Goal: Task Accomplishment & Management: Manage account settings

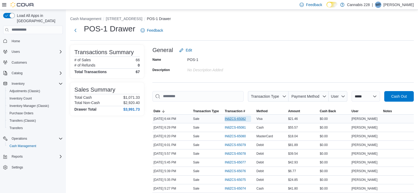
click at [237, 119] on span "IN8ZCS-65082" at bounding box center [235, 119] width 21 height 4
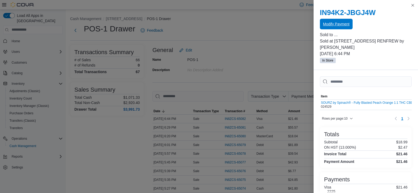
click at [341, 26] on span "Modify Payment" at bounding box center [336, 23] width 26 height 5
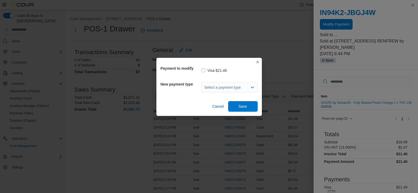
click at [231, 88] on div "Select a payment type" at bounding box center [229, 87] width 56 height 11
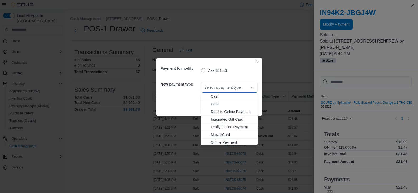
click at [224, 135] on span "MasterCard" at bounding box center [233, 134] width 44 height 5
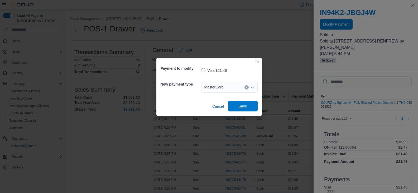
click at [242, 110] on span "Save" at bounding box center [243, 106] width 23 height 11
